Goal: Task Accomplishment & Management: Complete application form

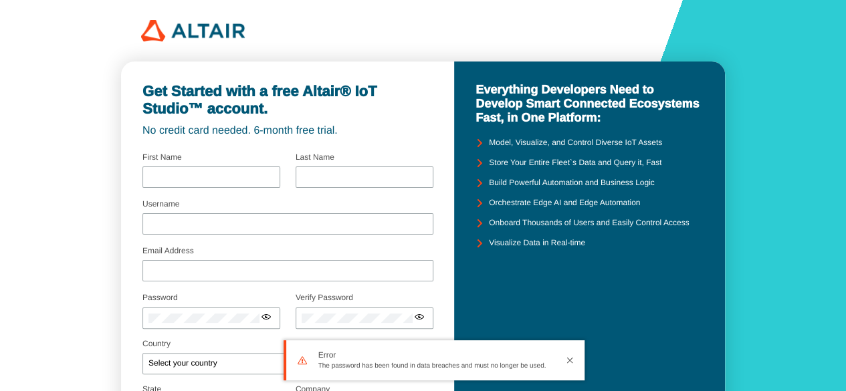
type input "andi muhammad"
type input "zulkifli"
type input "andimuhzulkifli03"
type input "andimuhzulkifli592@gmail.com"
type input "polije"
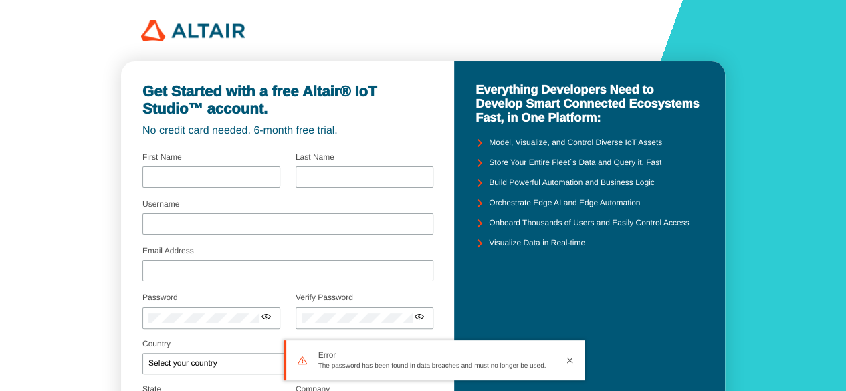
checkbox input "true"
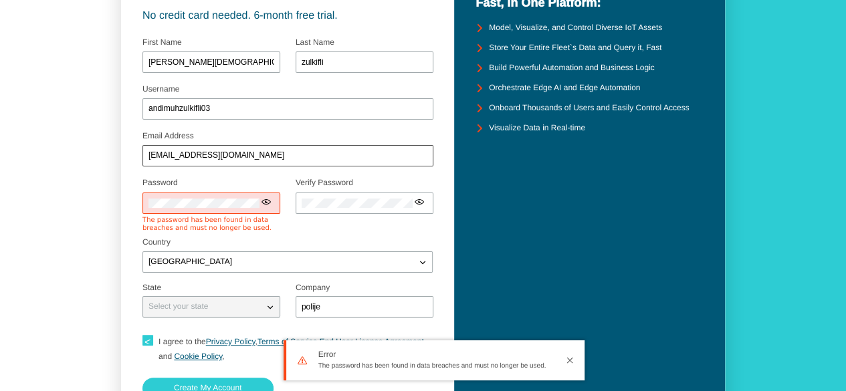
scroll to position [114, 0]
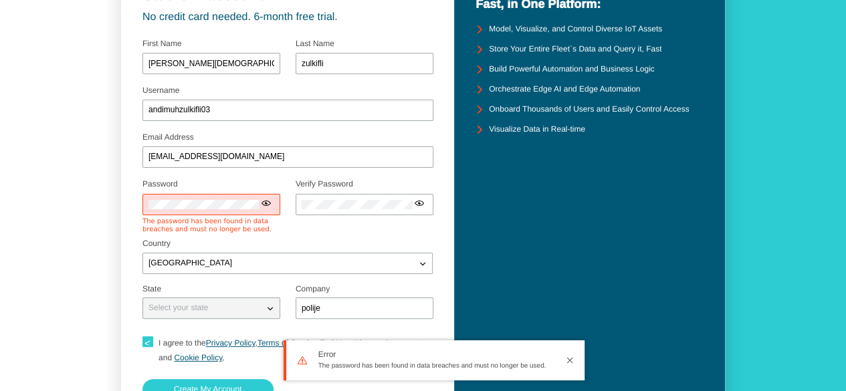
click at [268, 205] on iron-icon at bounding box center [266, 203] width 11 height 11
click at [296, 231] on form "Username andimuhzulkifli03 Email Address andimuhzulkifli592@gmail.com Password …" at bounding box center [287, 236] width 290 height 404
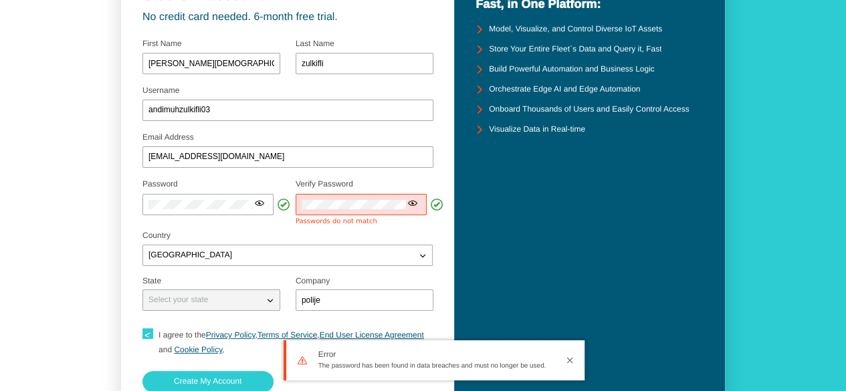
click at [348, 241] on div "Country Indonesia Afghanistan Albania Algeria American Samoa Andora Angola" at bounding box center [287, 248] width 290 height 35
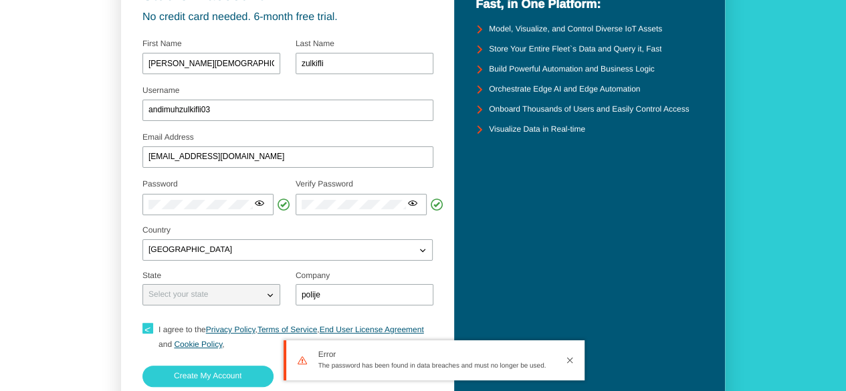
scroll to position [202, 0]
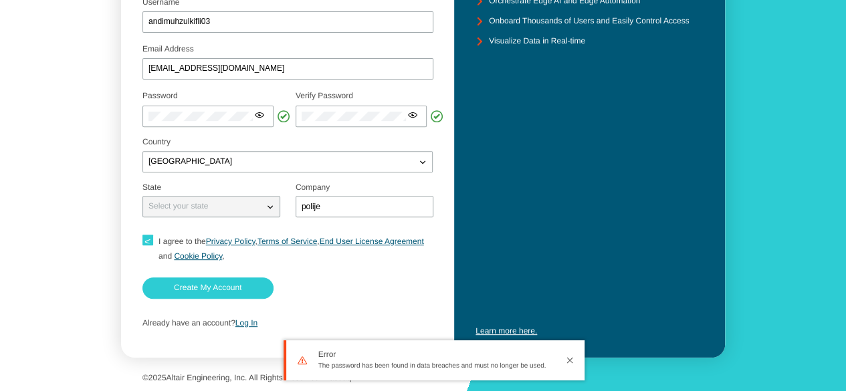
click at [268, 210] on iron-icon at bounding box center [270, 206] width 13 height 13
click at [238, 296] on paper-button "Create My Account" at bounding box center [207, 288] width 131 height 21
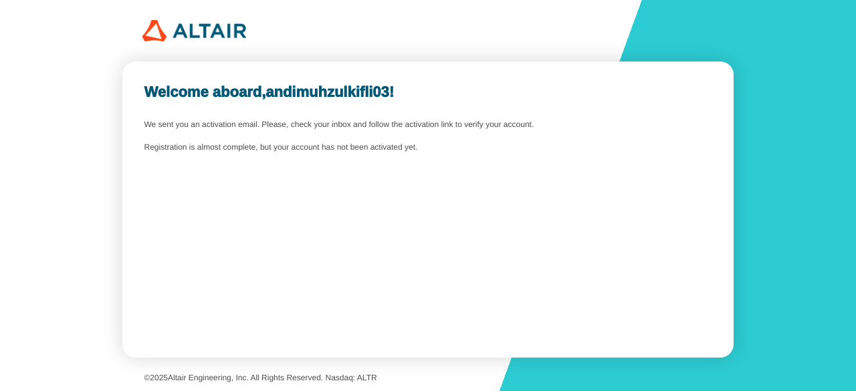
click at [169, 34] on img at bounding box center [194, 30] width 104 height 21
